Goal: Task Accomplishment & Management: Manage account settings

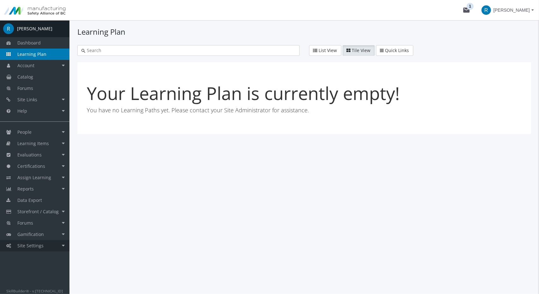
click at [45, 248] on link "Site Settings" at bounding box center [34, 245] width 69 height 11
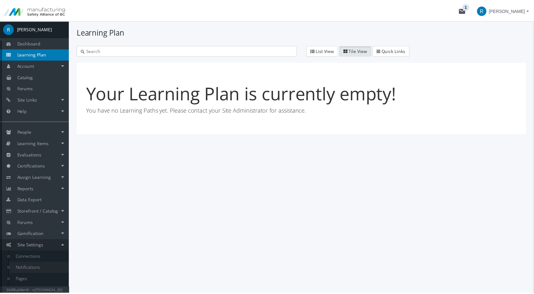
scroll to position [21, 0]
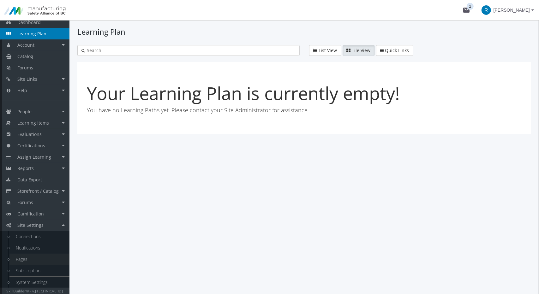
click at [28, 259] on link "Pages" at bounding box center [39, 259] width 60 height 11
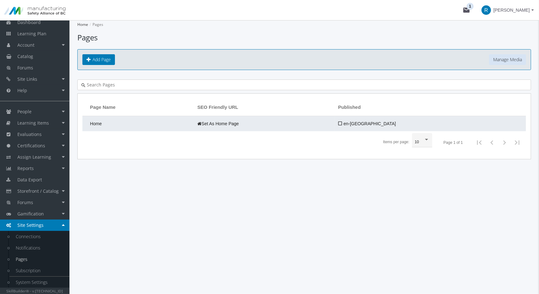
click at [119, 125] on td "Home" at bounding box center [138, 123] width 112 height 15
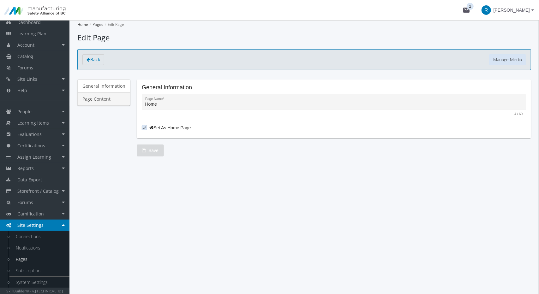
click at [110, 96] on link "Page Content" at bounding box center [103, 99] width 53 height 13
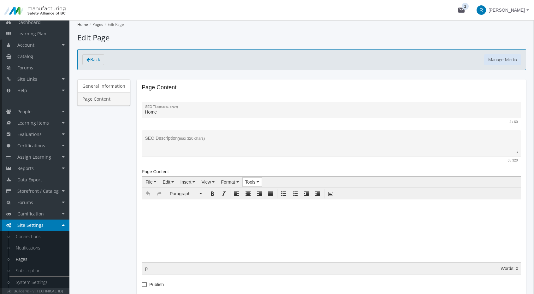
click at [245, 180] on span "Tools" at bounding box center [250, 182] width 10 height 5
click at [258, 192] on span "Source code" at bounding box center [264, 192] width 25 height 5
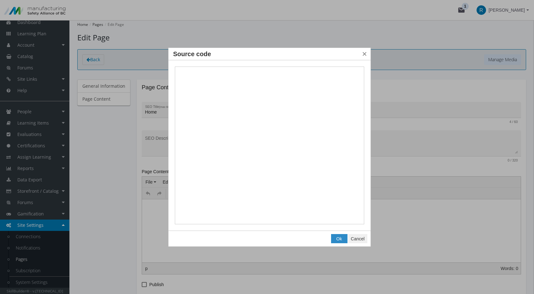
click at [234, 128] on textarea "Source code" at bounding box center [270, 146] width 190 height 158
type textarea "<style><!-- #custom-page-container { border: none !important; padding: 0; borde…"
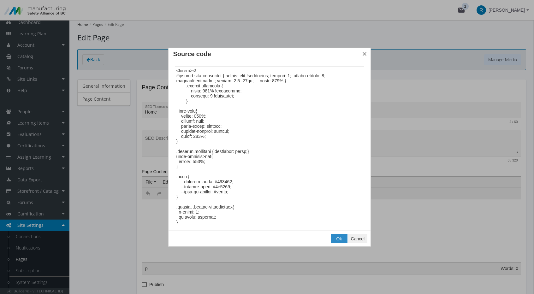
scroll to position [1193, 0]
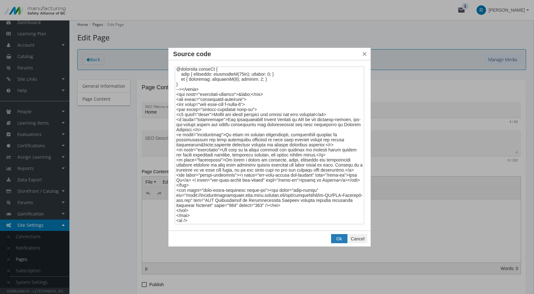
click at [337, 238] on span "Ok" at bounding box center [340, 239] width 6 height 5
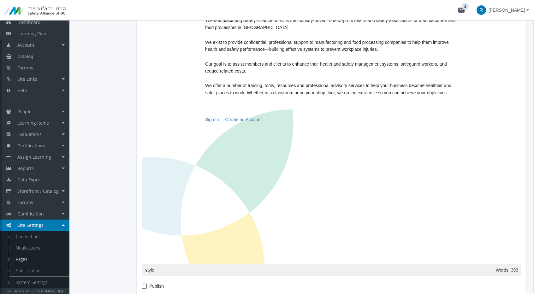
scroll to position [221, 0]
click at [251, 225] on div at bounding box center [189, 216] width 221 height 221
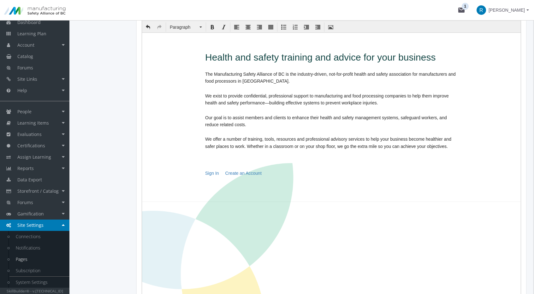
scroll to position [126, 0]
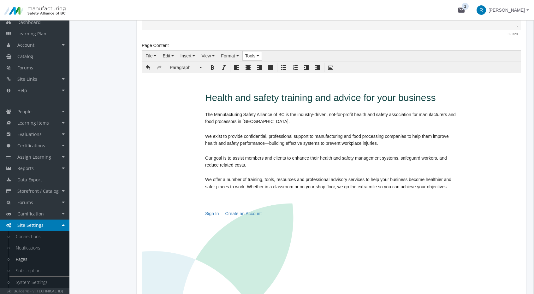
click at [250, 58] on button "Tools" at bounding box center [252, 55] width 19 height 9
click at [254, 65] on span "Source code" at bounding box center [264, 66] width 25 height 5
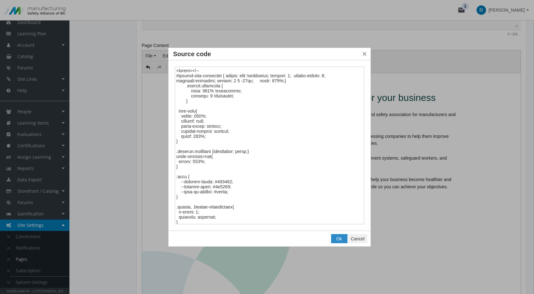
click at [259, 137] on textarea "Source code" at bounding box center [270, 146] width 190 height 158
click at [481, 166] on div at bounding box center [267, 147] width 534 height 294
click at [225, 97] on textarea "Source code" at bounding box center [270, 146] width 190 height 158
paste textarea "<!-- #custom-page-container { border: none !important; padding: 0; border-radiu…"
type textarea "<style> <!-- #custom-page-container { border: none !important; padding: 0; bord…"
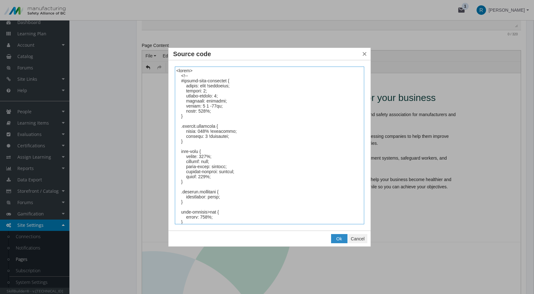
scroll to position [1284, 0]
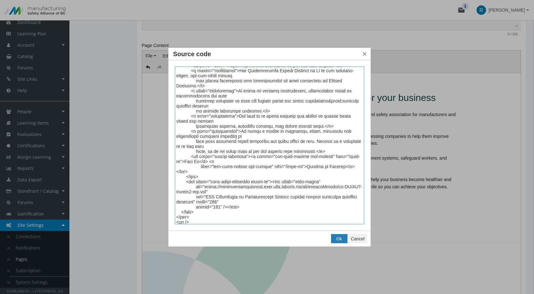
click at [340, 237] on span "Ok" at bounding box center [340, 239] width 6 height 5
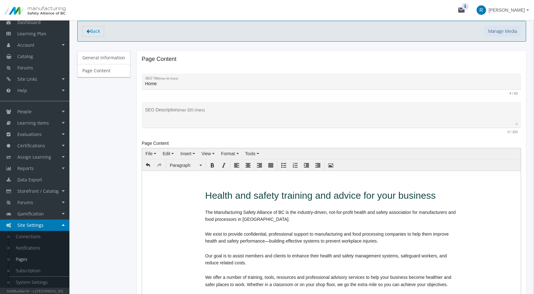
scroll to position [63, 0]
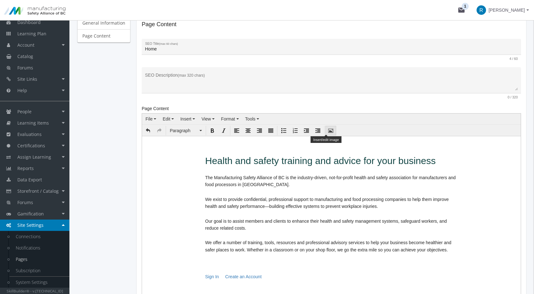
click at [326, 130] on button "Insert/edit image" at bounding box center [331, 130] width 10 height 9
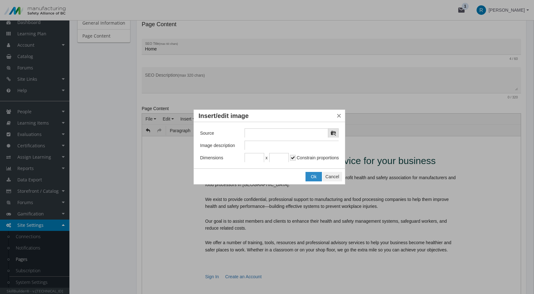
click at [334, 134] on icon "Insert/edit image" at bounding box center [333, 133] width 5 height 5
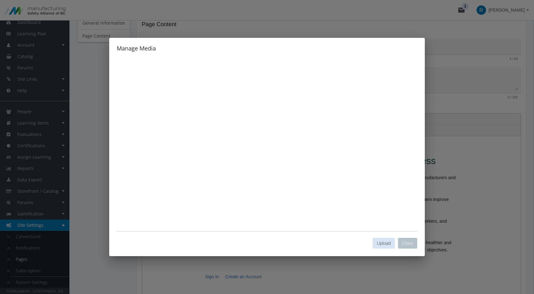
scroll to position [0, 0]
click at [386, 240] on button "Upload" at bounding box center [384, 243] width 22 height 11
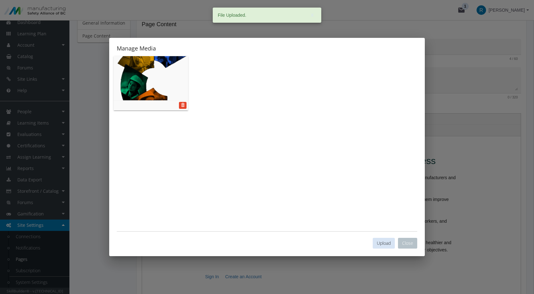
click at [147, 68] on img at bounding box center [151, 78] width 75 height 44
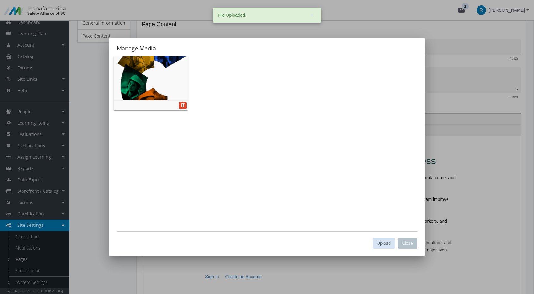
type input "[URL][DOMAIN_NAME]"
type input "614"
type input "751"
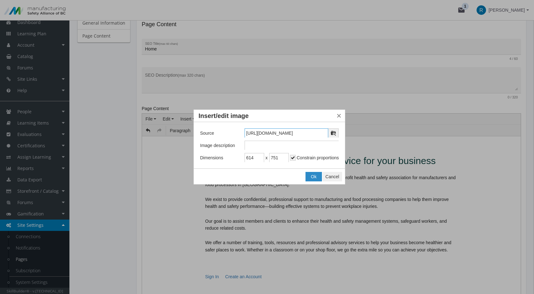
click at [299, 132] on input "[URL][DOMAIN_NAME]" at bounding box center [287, 133] width 84 height 9
click at [332, 178] on span "Cancel" at bounding box center [333, 176] width 14 height 5
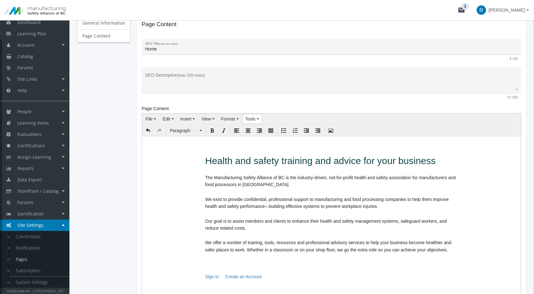
click at [255, 117] on button "Tools" at bounding box center [252, 119] width 19 height 9
click at [257, 128] on span "Source code" at bounding box center [264, 129] width 25 height 5
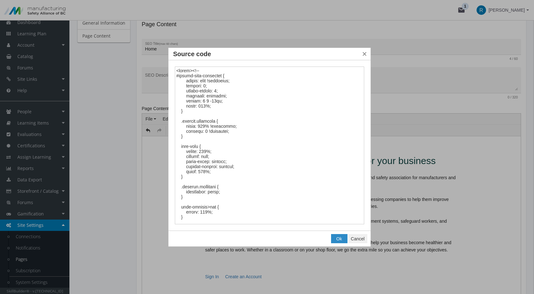
click at [249, 134] on textarea "Source code" at bounding box center [270, 146] width 190 height 158
type textarea "<style> <!-- #custom-page-container { border: none !important; padding: 0; bord…"
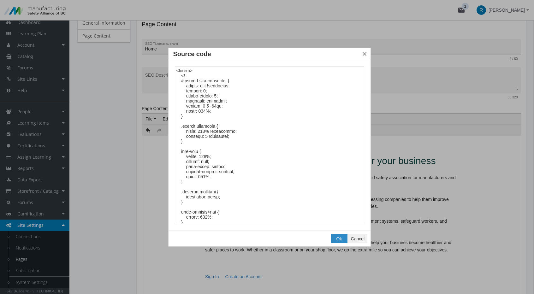
scroll to position [1289, 0]
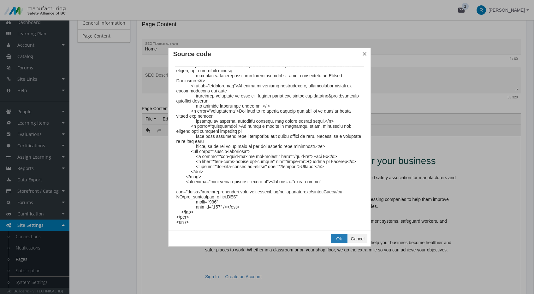
click at [337, 237] on span "Ok" at bounding box center [340, 239] width 6 height 5
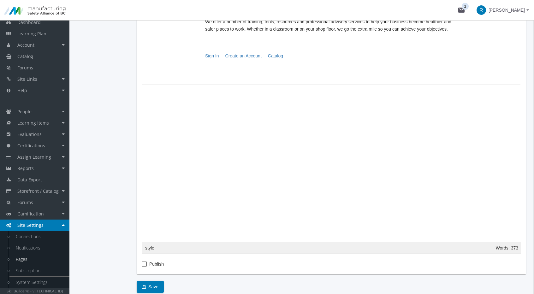
scroll to position [313, 0]
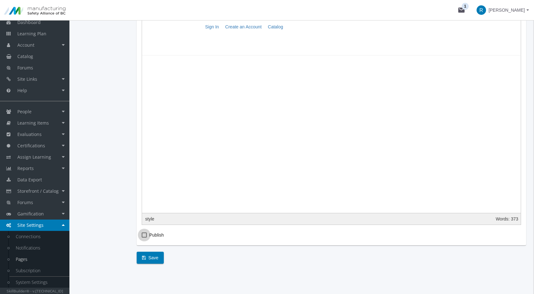
click at [153, 234] on span "Publish" at bounding box center [156, 236] width 15 height 8
click at [142, 238] on input "Publish" at bounding box center [142, 238] width 0 height 0
checkbox input "true"
click at [154, 255] on span "Save" at bounding box center [150, 257] width 16 height 11
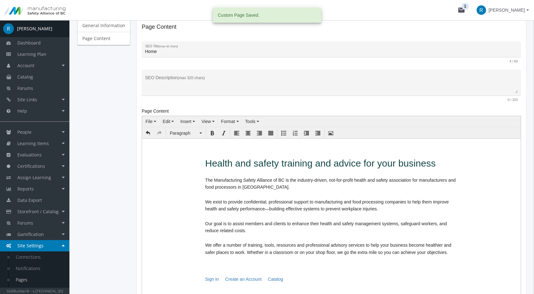
scroll to position [0, 0]
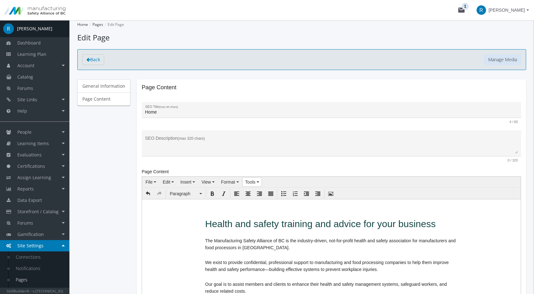
click at [258, 180] on button "Tools" at bounding box center [252, 182] width 19 height 9
click at [262, 190] on span "Source code" at bounding box center [264, 192] width 25 height 5
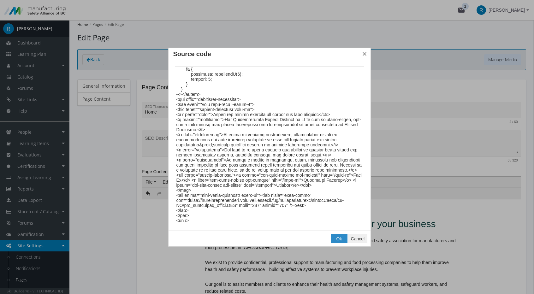
scroll to position [190, 0]
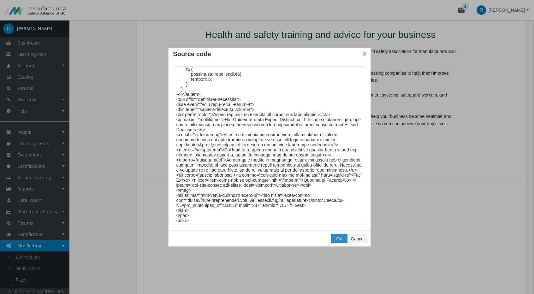
click at [186, 200] on textarea "Source code" at bounding box center [270, 146] width 190 height 158
click at [241, 205] on textarea "Source code" at bounding box center [270, 146] width 190 height 158
type textarea "<style><!-- #custom-page-container { border: none !important; padding: 0; borde…"
click at [333, 239] on button "Ok" at bounding box center [340, 239] width 16 height 9
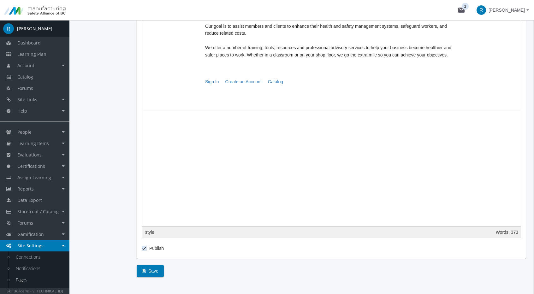
scroll to position [272, 0]
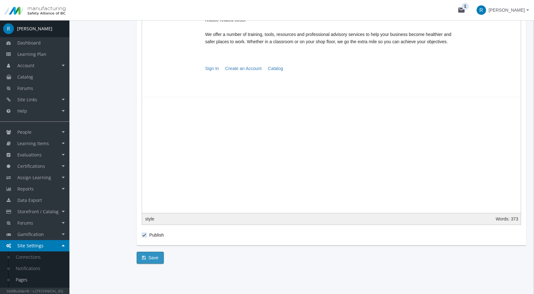
click at [150, 258] on span "Save" at bounding box center [150, 257] width 16 height 11
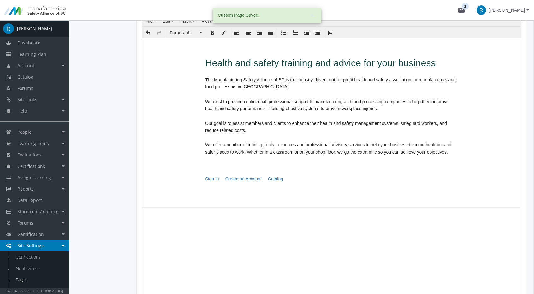
scroll to position [114, 0]
